Goal: Task Accomplishment & Management: Manage account settings

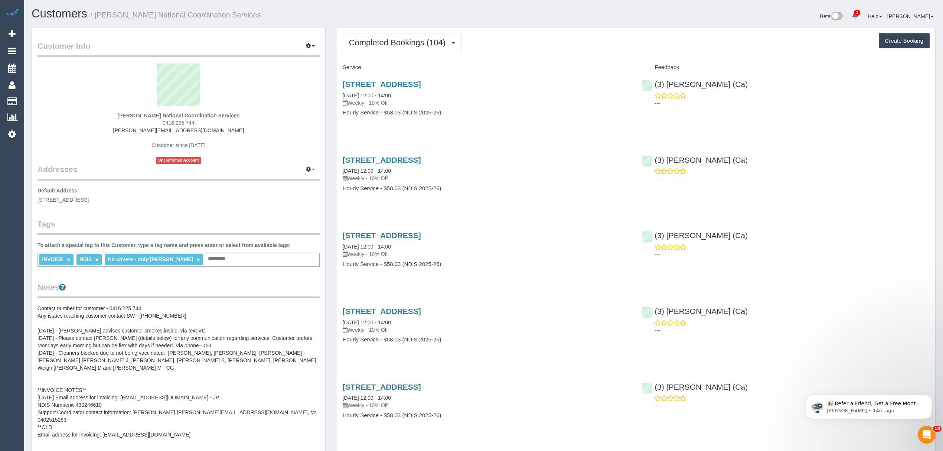
click at [163, 359] on pre "Contact number for customer - 0416 225 744 Any issues reaching customer contact…" at bounding box center [179, 371] width 282 height 134
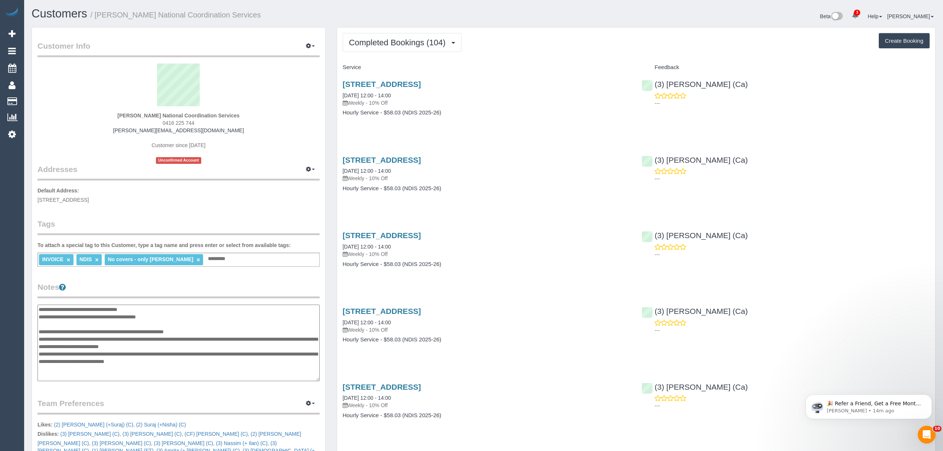
scroll to position [45, 0]
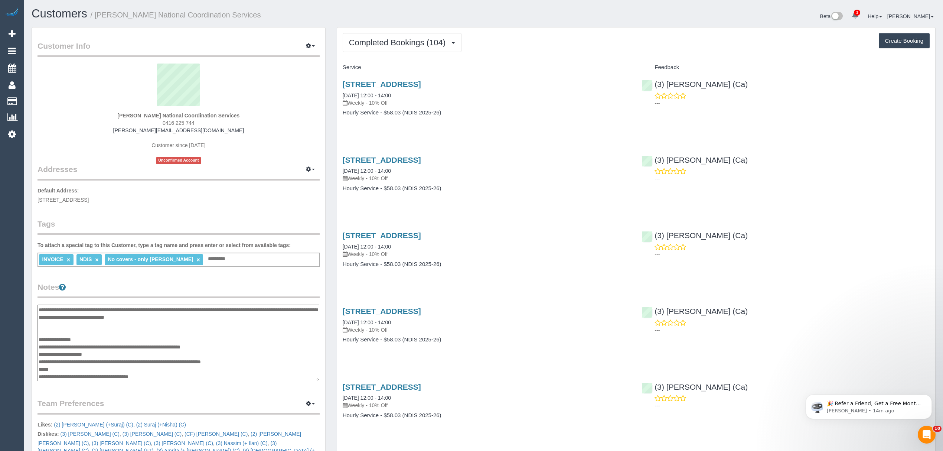
click at [174, 338] on textarea "**********" at bounding box center [179, 342] width 282 height 77
type textarea "**********"
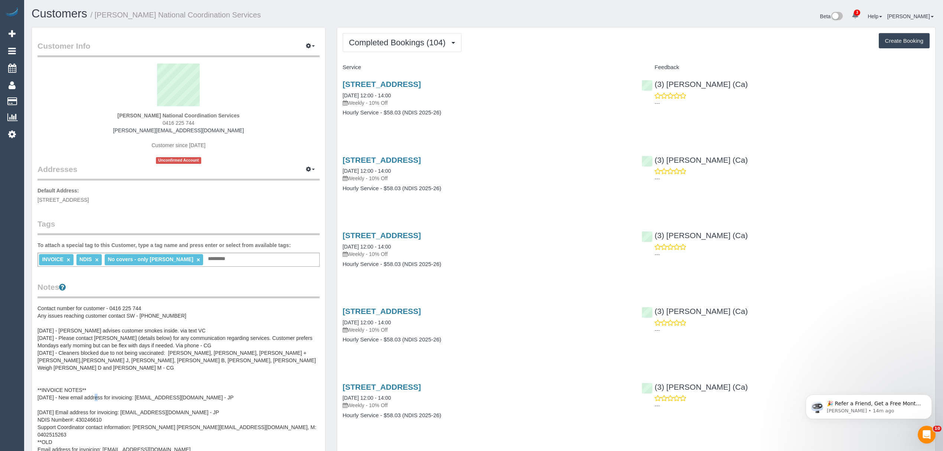
click at [52, 403] on pre "Contact number for customer - 0416 225 744 Any issues reaching customer contact…" at bounding box center [179, 378] width 282 height 149
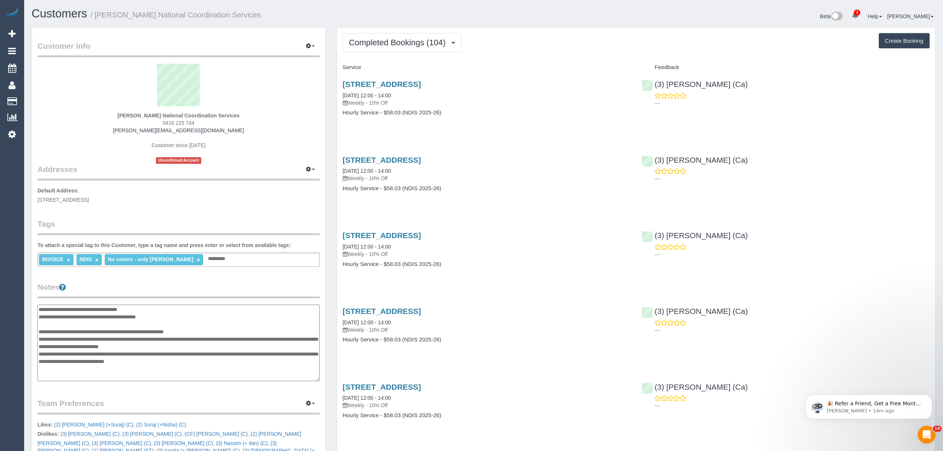
scroll to position [59, 0]
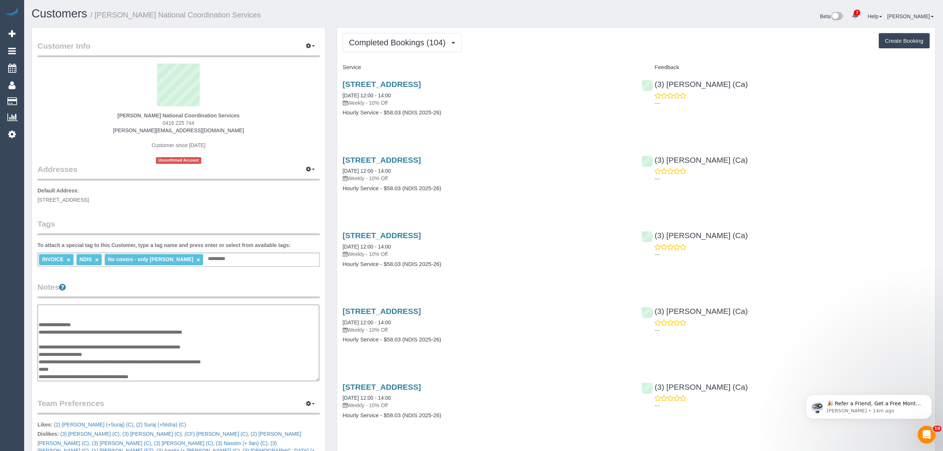
drag, startPoint x: 39, startPoint y: 340, endPoint x: 169, endPoint y: 349, distance: 129.6
click at [169, 349] on textarea "**********" at bounding box center [179, 342] width 282 height 77
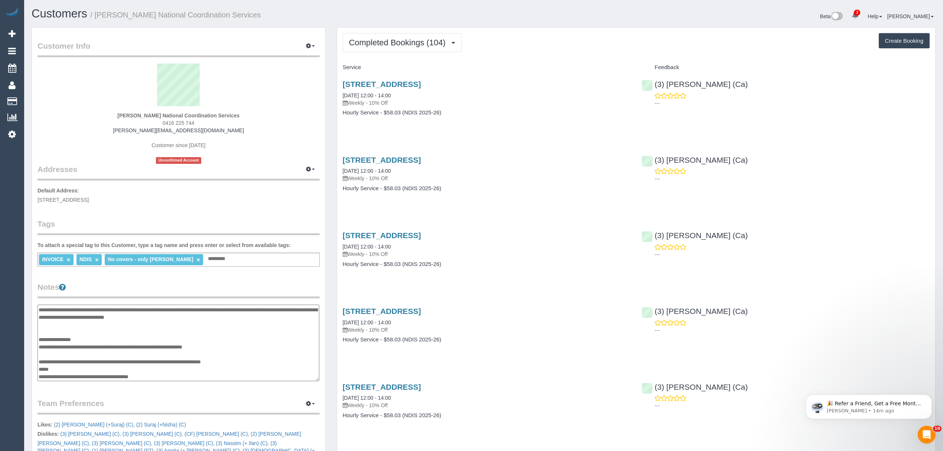
scroll to position [45, 0]
click at [76, 371] on textarea "**********" at bounding box center [179, 342] width 282 height 77
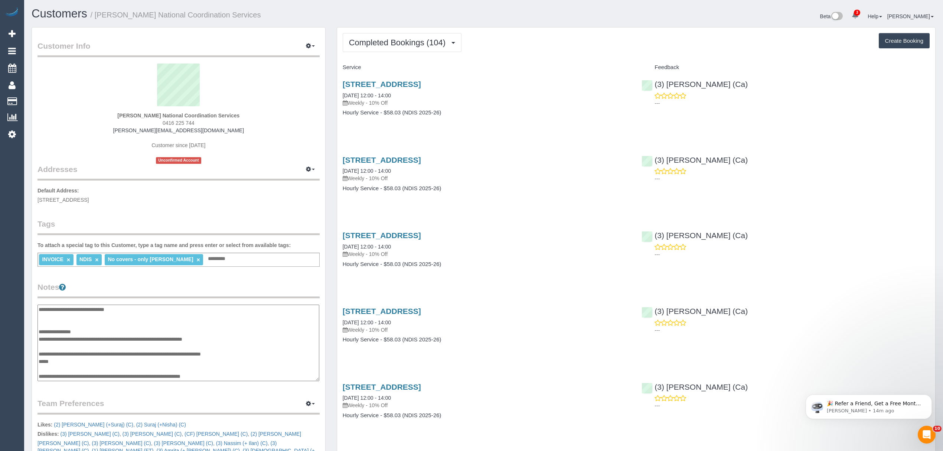
scroll to position [59, 0]
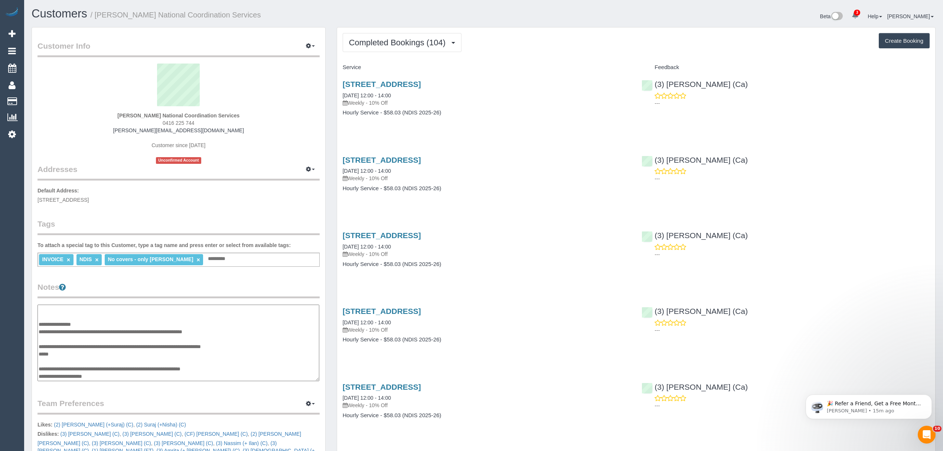
click at [82, 346] on textarea "**********" at bounding box center [179, 342] width 282 height 77
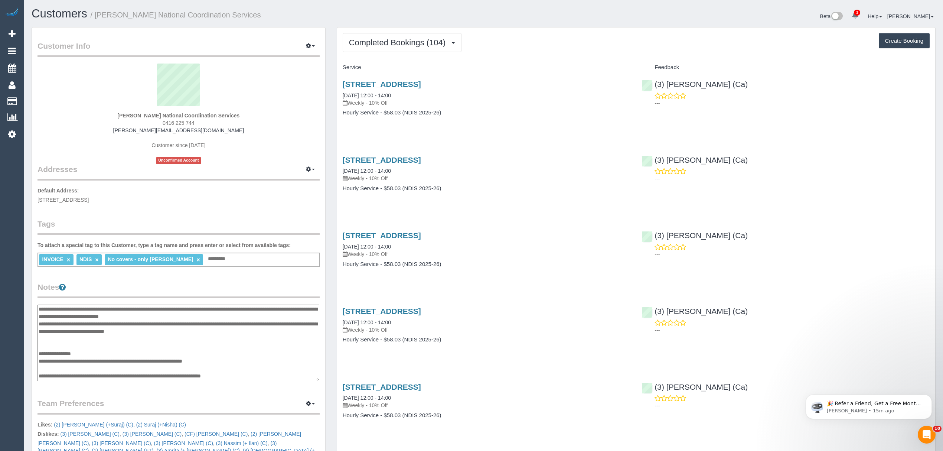
scroll to position [20, 0]
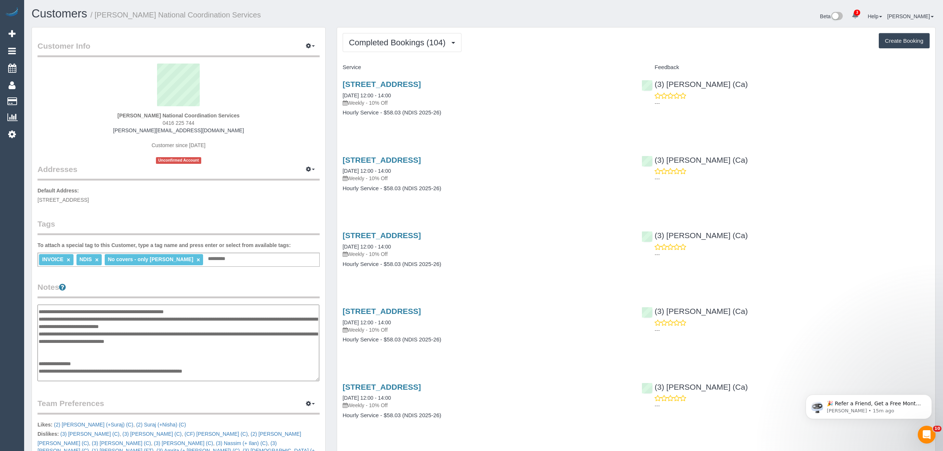
type textarea "**********"
click at [199, 292] on legend "Notes" at bounding box center [179, 289] width 282 height 17
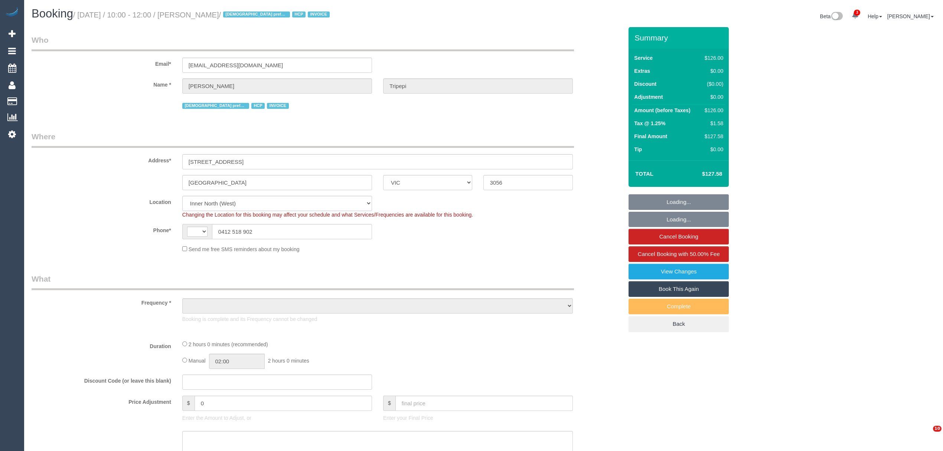
select select "VIC"
select select "string:AU"
select select "object:713"
select select "number:28"
select select "number:14"
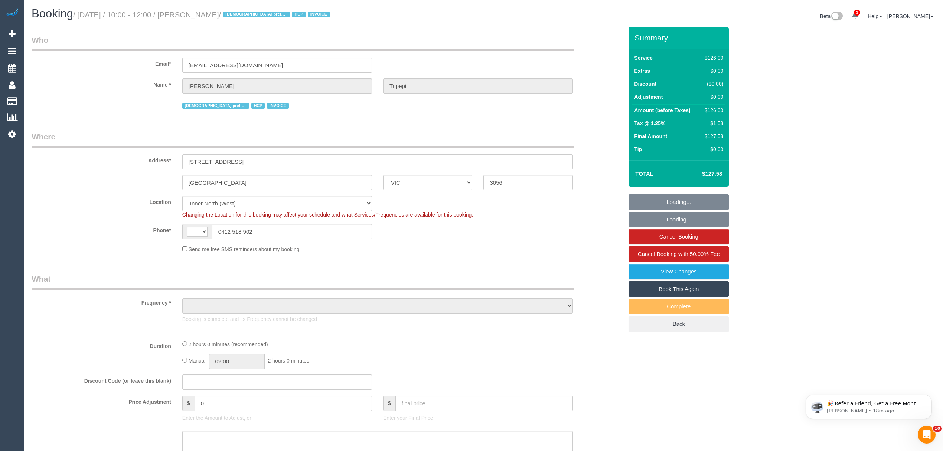
select select "number:19"
select select "number:25"
select select "number:34"
select select "number:26"
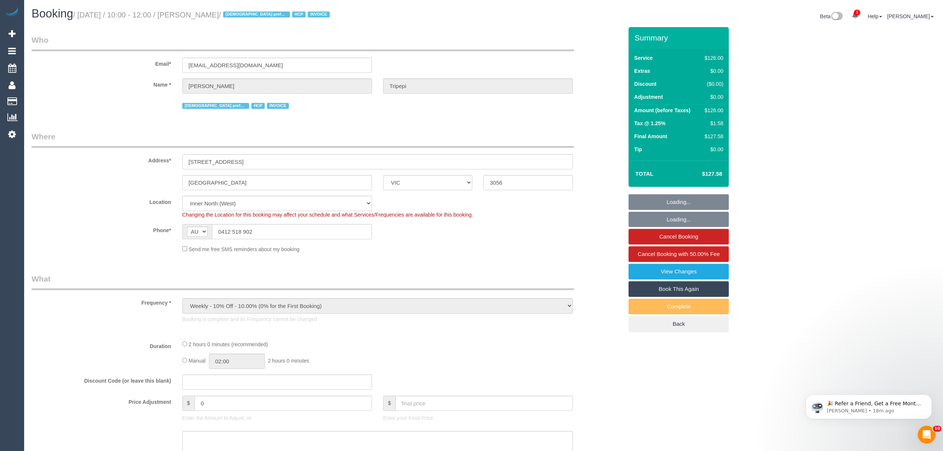
select select "120"
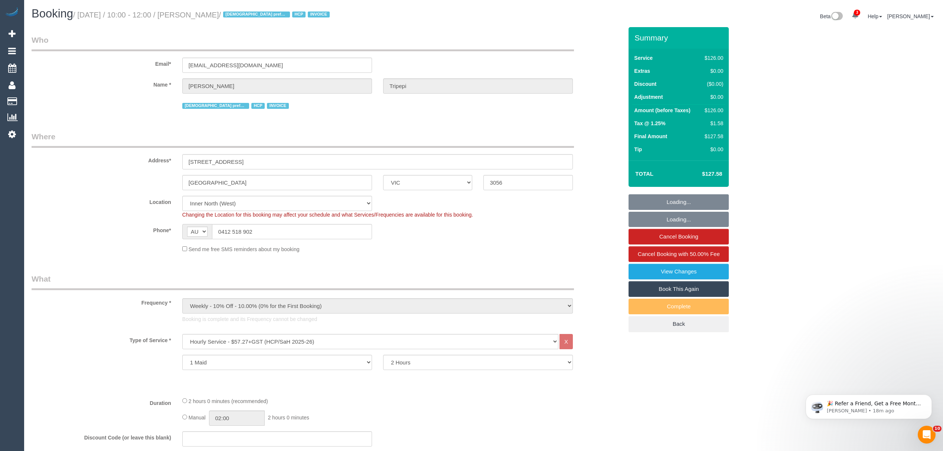
select select "object:1678"
drag, startPoint x: 191, startPoint y: 14, endPoint x: 241, endPoint y: 21, distance: 50.2
click at [241, 21] on div "Booking / August 25, 2025 / 10:00 - 12:00 / Antonia Tripepi / Female preferred …" at bounding box center [255, 15] width 458 height 16
copy small "Antonia Tripepi"
drag, startPoint x: 292, startPoint y: 66, endPoint x: 170, endPoint y: 66, distance: 121.8
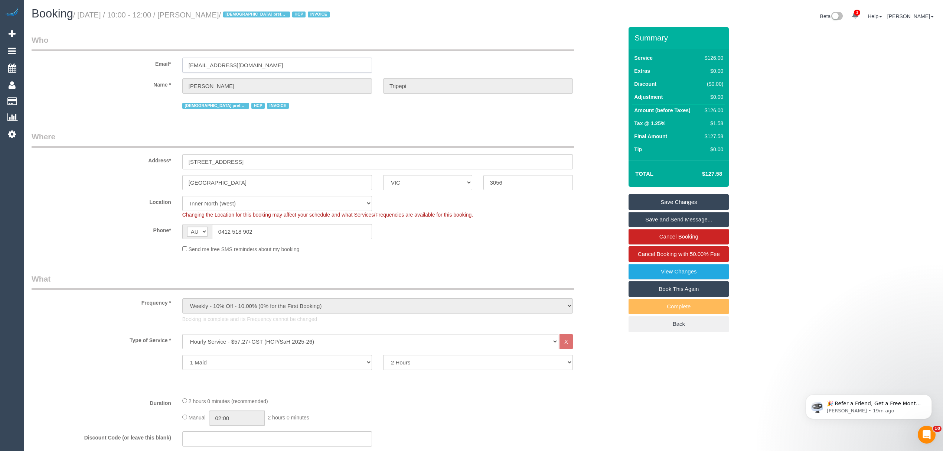
click at [170, 66] on div "Email* johann7@hotkey.net.au" at bounding box center [327, 54] width 603 height 38
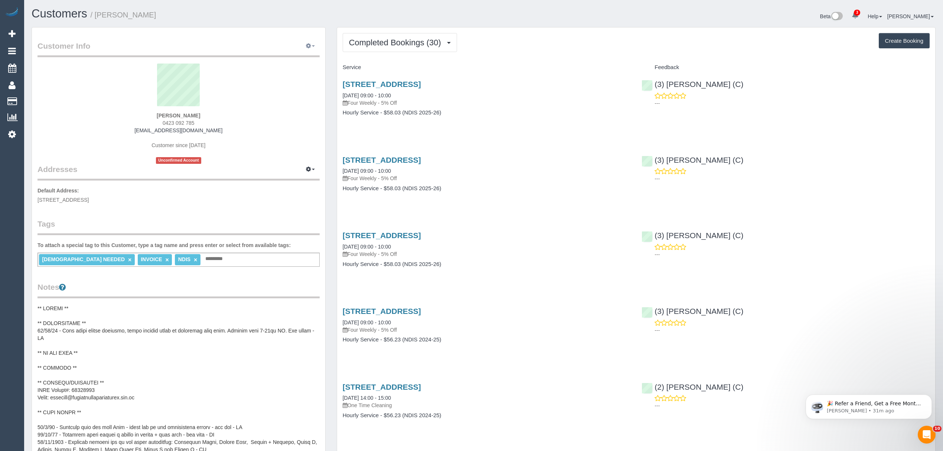
click at [306, 45] on icon "button" at bounding box center [308, 45] width 5 height 4
click at [287, 60] on link "Edit Contact Info" at bounding box center [279, 60] width 81 height 10
select select "VIC"
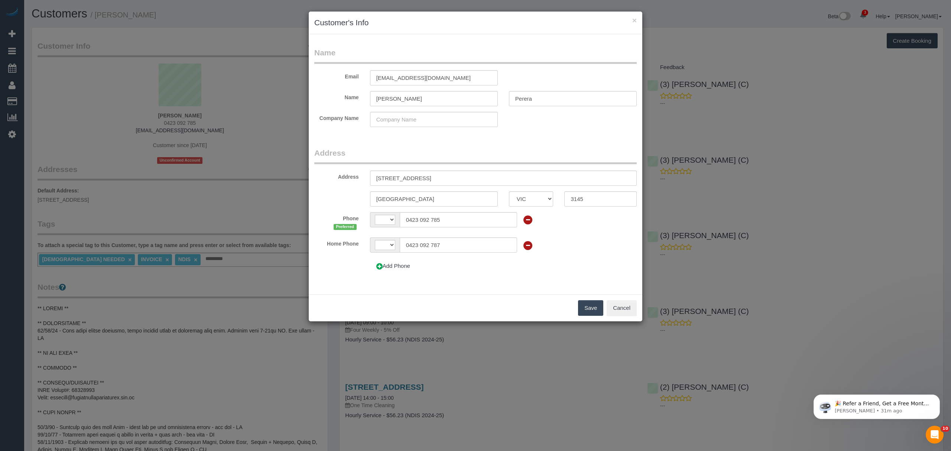
select select "string:AU"
drag, startPoint x: 524, startPoint y: 97, endPoint x: 539, endPoint y: 109, distance: 19.3
click at [525, 98] on input "Perera" at bounding box center [573, 98] width 128 height 15
type input "[PERSON_NAME]"
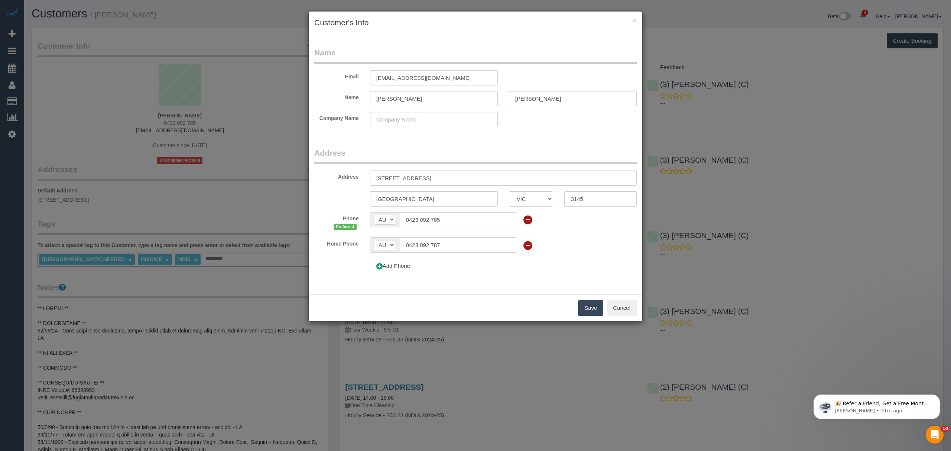
click at [593, 303] on button "Save" at bounding box center [590, 308] width 25 height 16
